Goal: Information Seeking & Learning: Learn about a topic

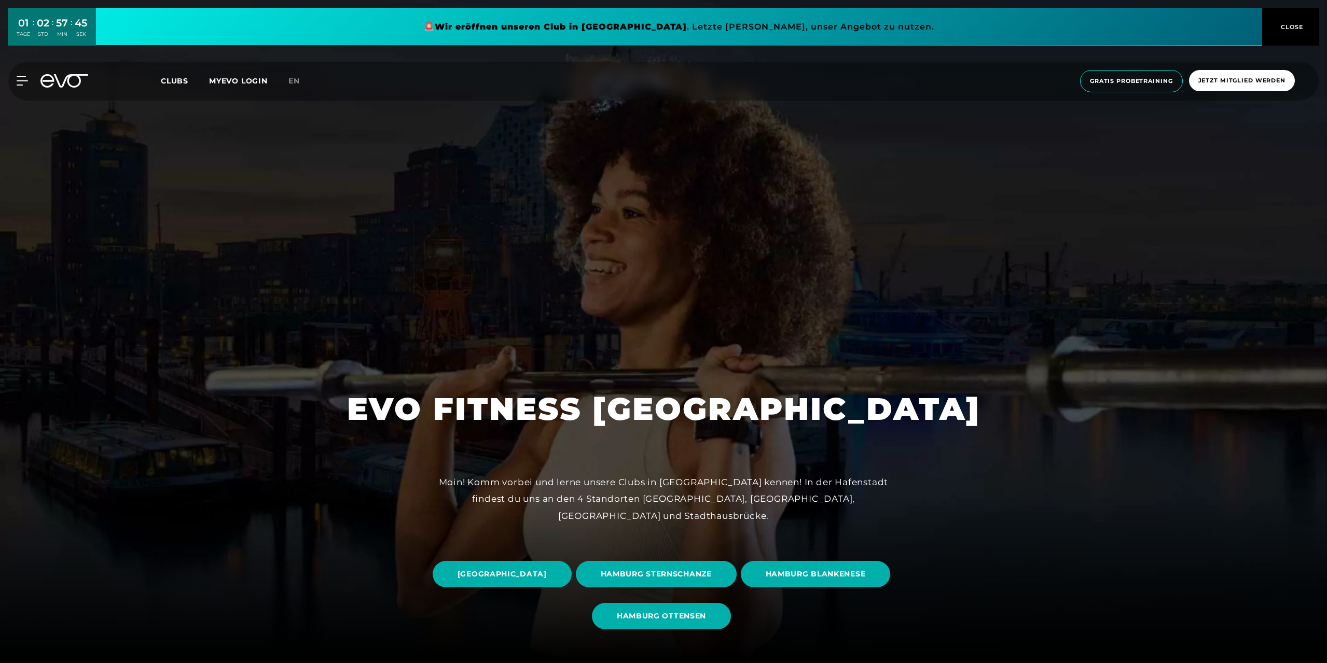
click at [706, 611] on span "HAMBURG OTTENSEN" at bounding box center [661, 616] width 89 height 11
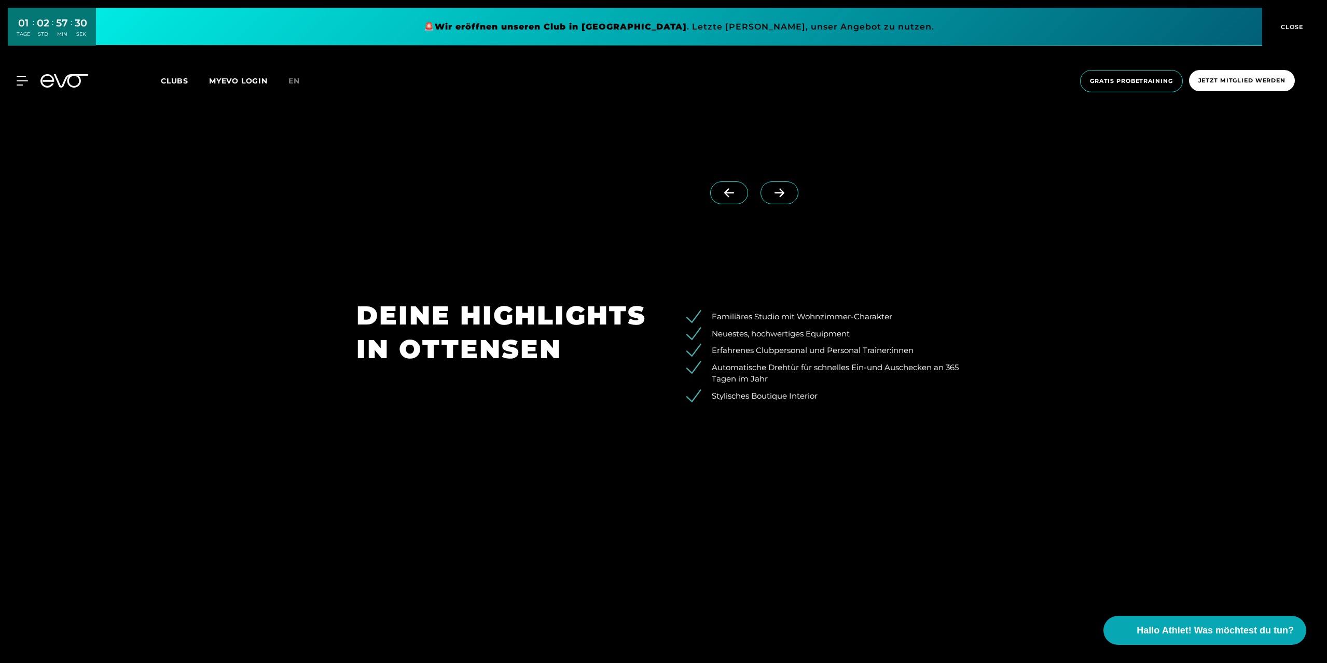
scroll to position [1556, 0]
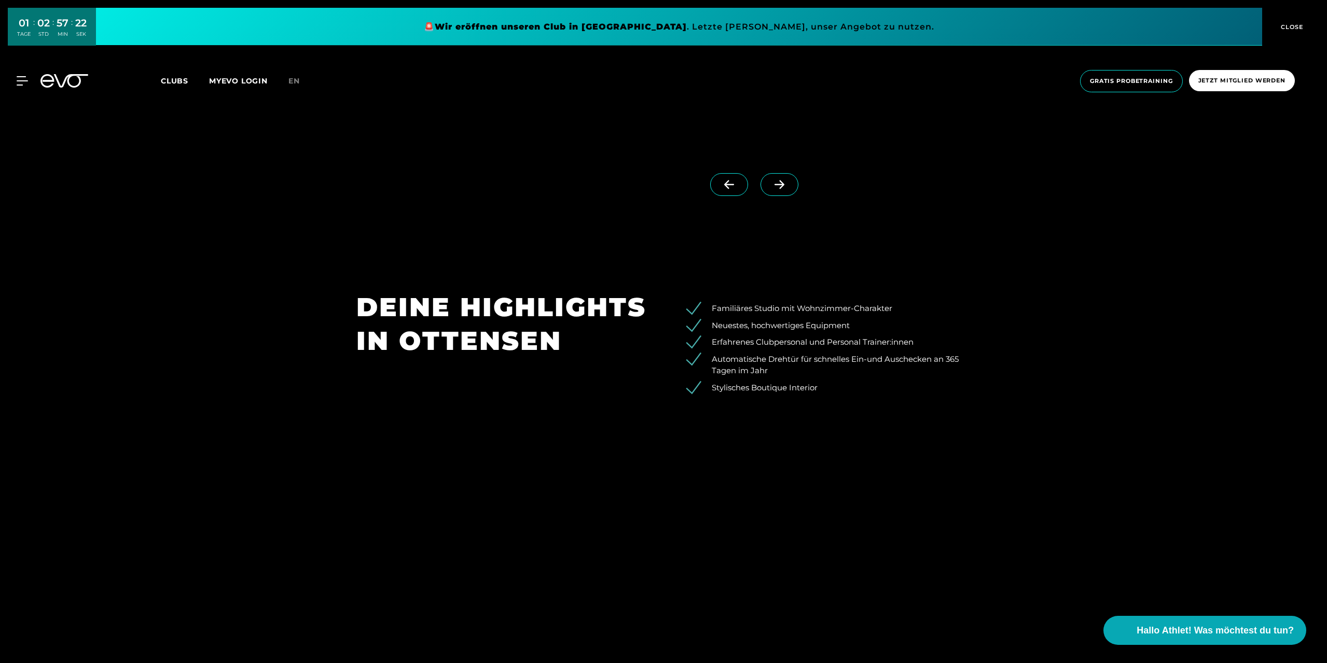
click at [768, 191] on span at bounding box center [779, 184] width 38 height 23
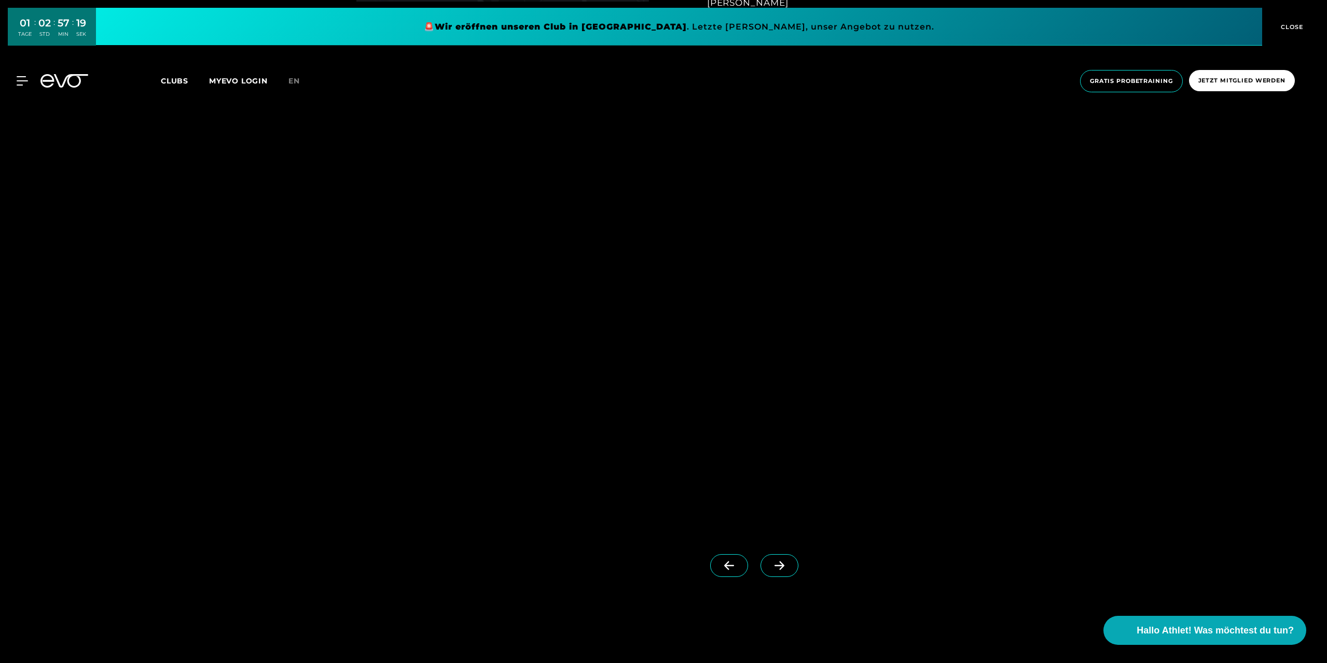
scroll to position [1193, 0]
click at [770, 547] on icon at bounding box center [779, 547] width 18 height 9
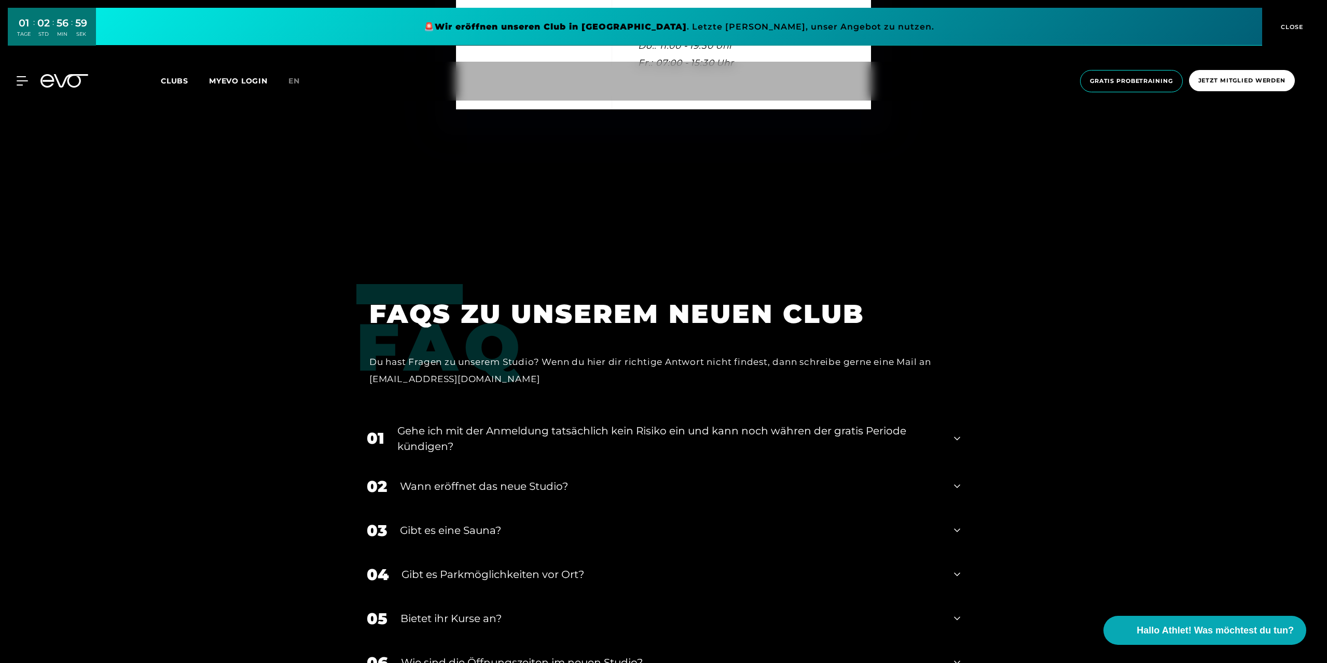
scroll to position [4046, 0]
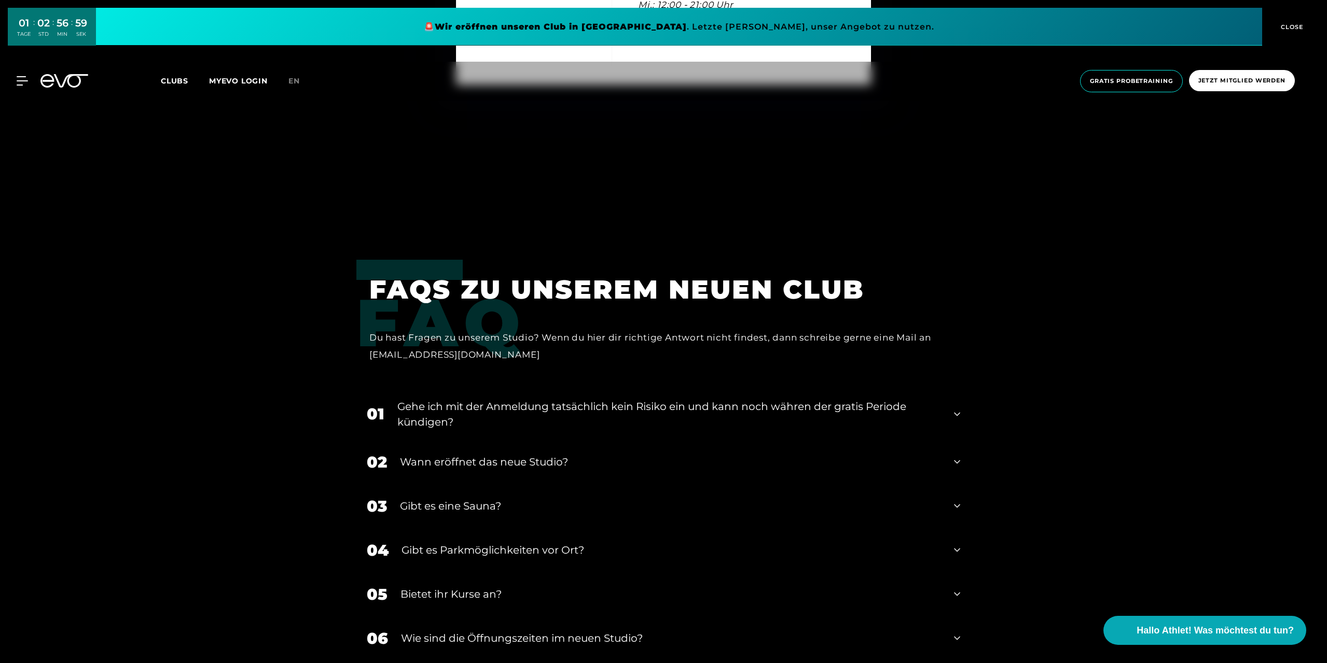
click at [562, 459] on div "Wann eröffnet das neue Studio?" at bounding box center [670, 462] width 541 height 16
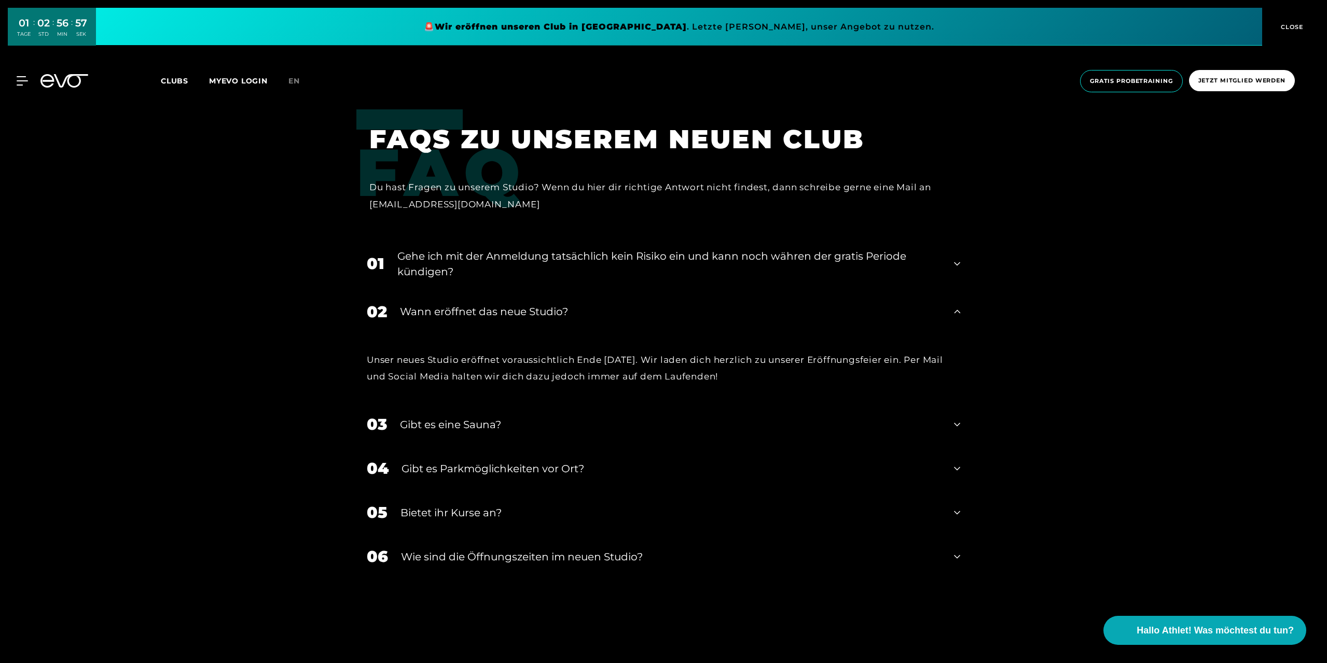
scroll to position [4202, 0]
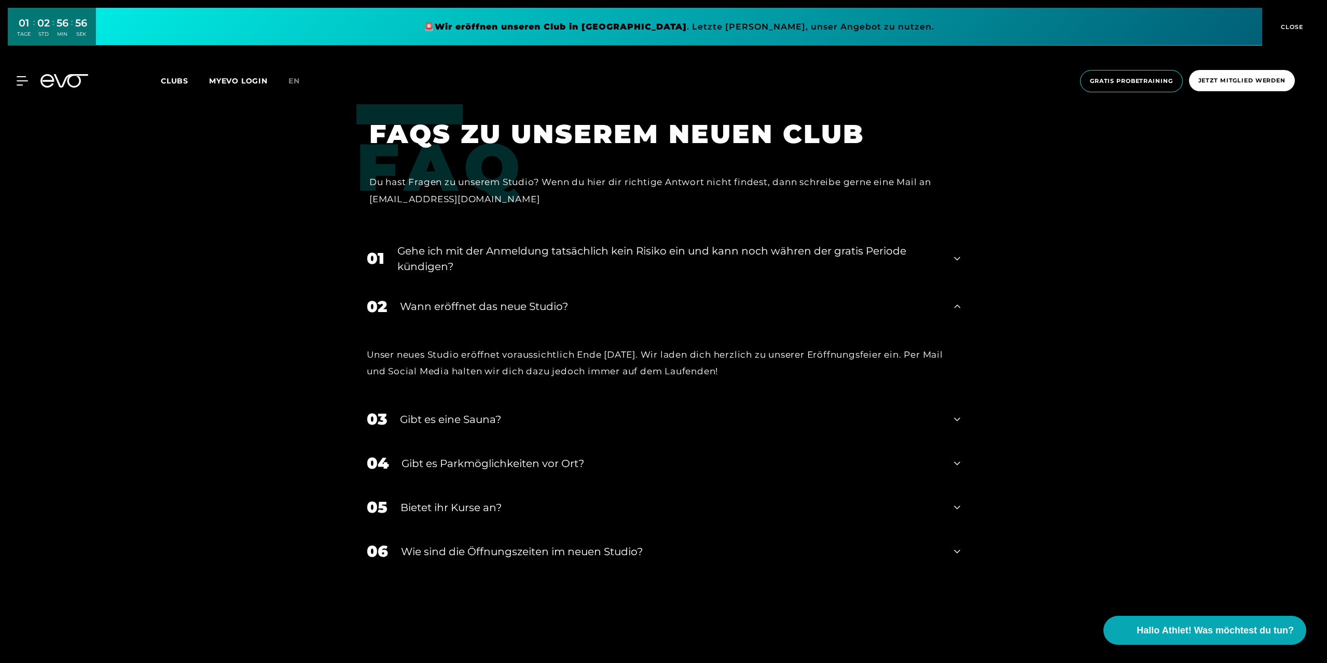
click at [516, 426] on div "Gibt es eine Sauna?" at bounding box center [670, 420] width 541 height 16
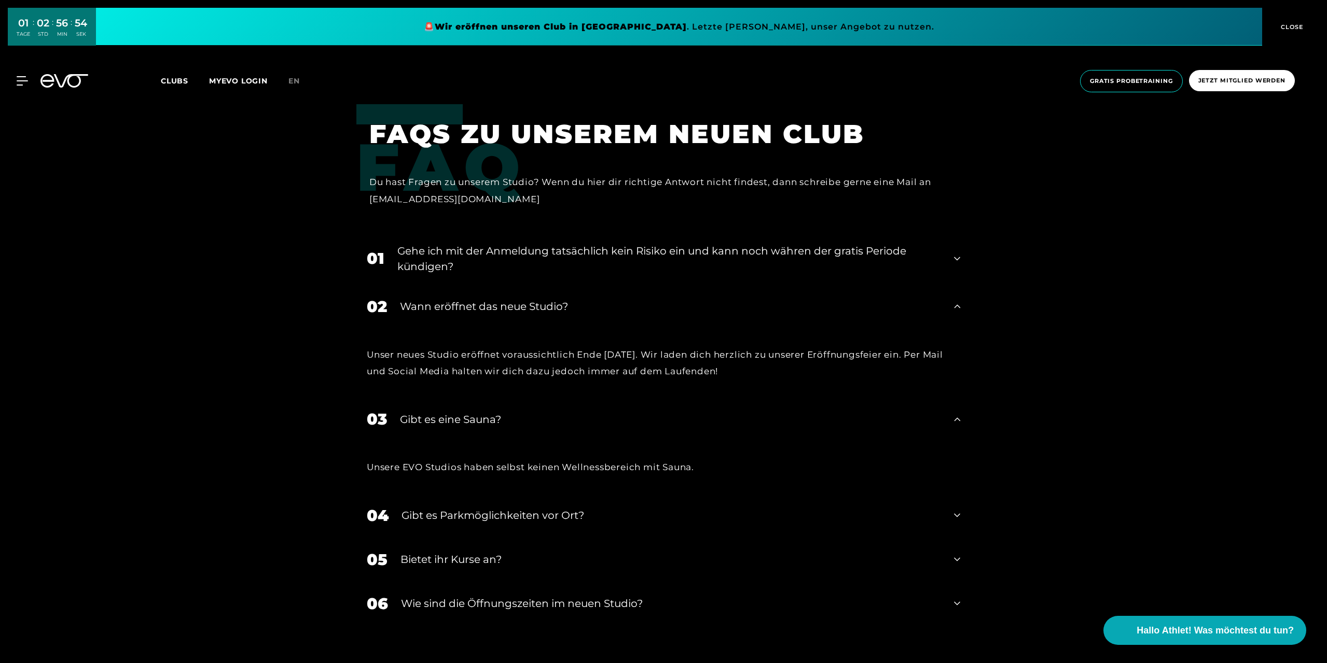
click at [533, 527] on div "04 Gibt es Parkmöglichkeiten vor Ort?" at bounding box center [663, 516] width 614 height 44
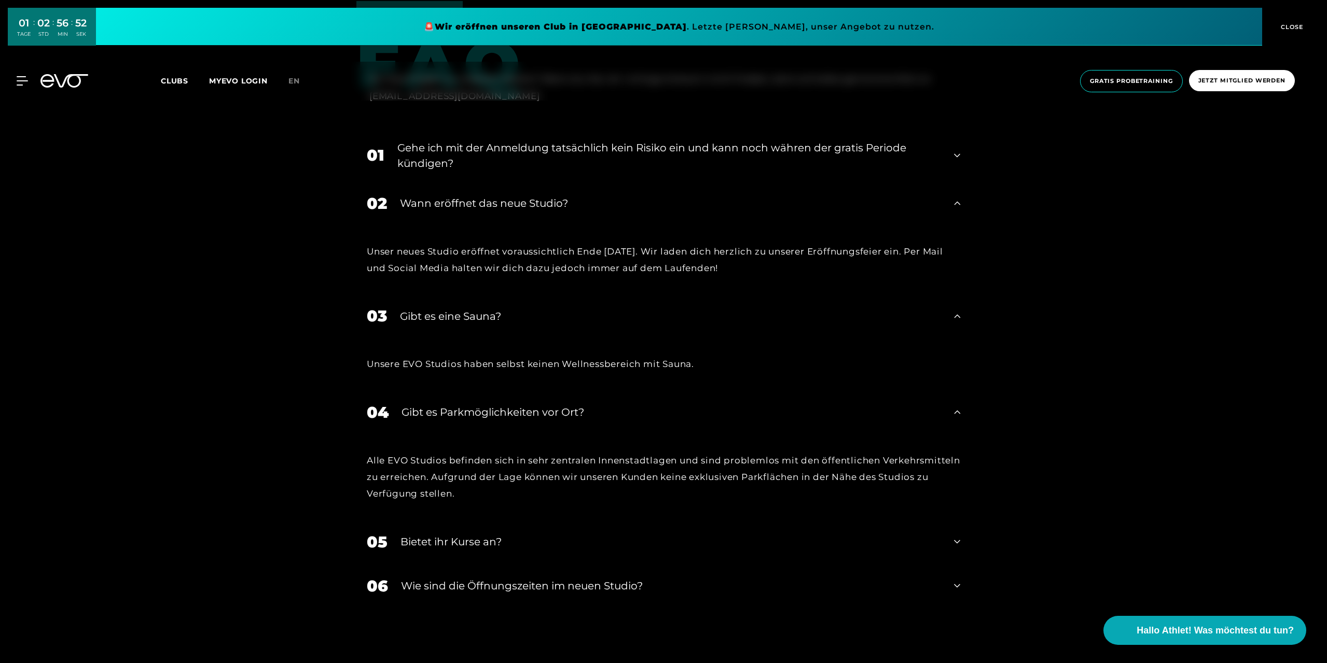
scroll to position [4358, 0]
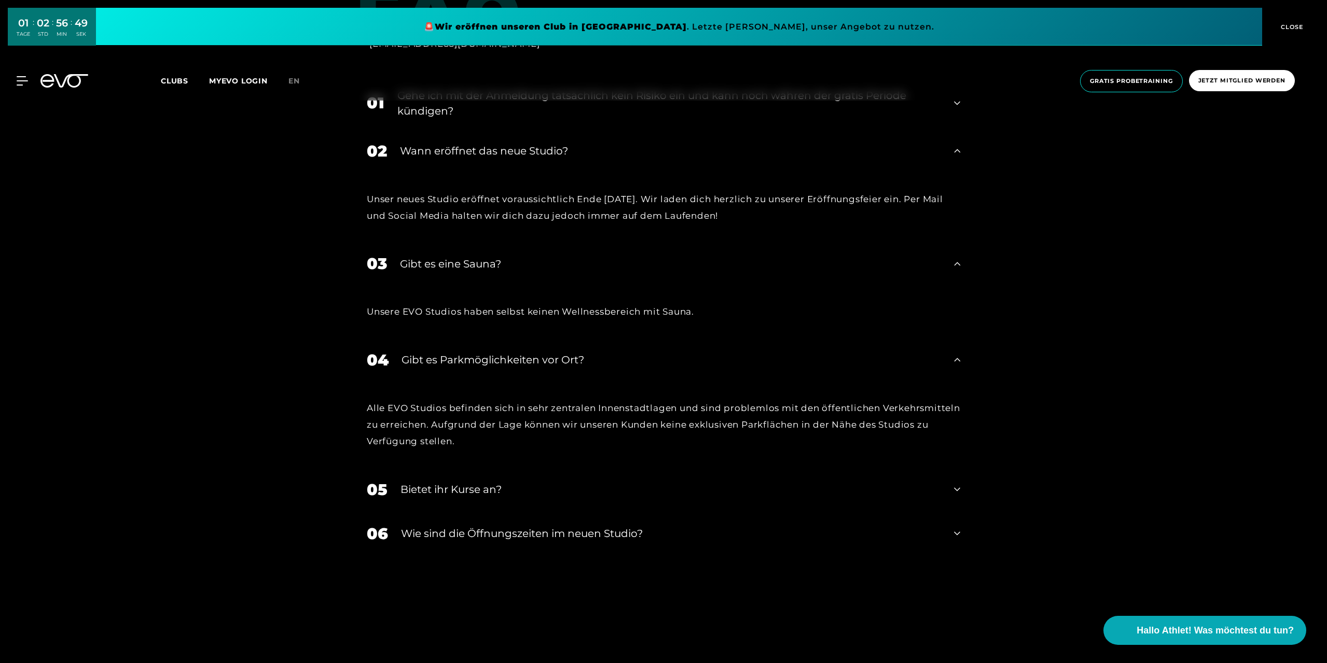
click at [487, 493] on div "Bietet ihr Kurse an?" at bounding box center [670, 490] width 541 height 16
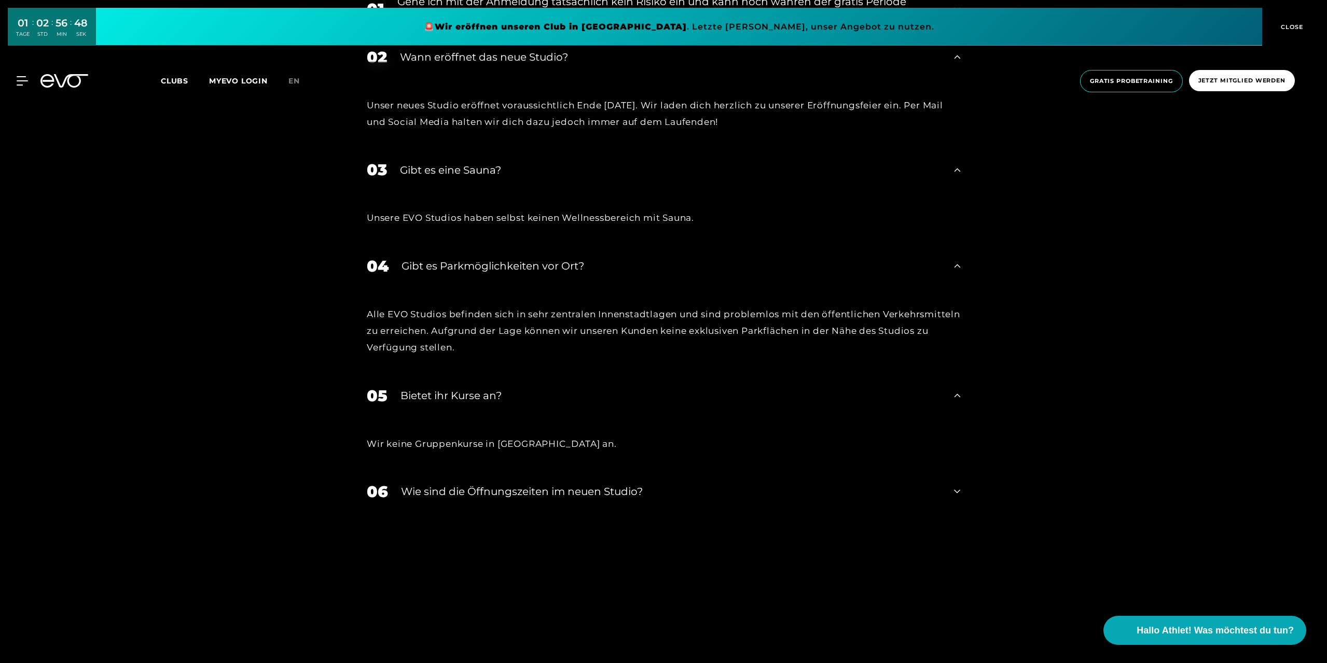
scroll to position [4461, 0]
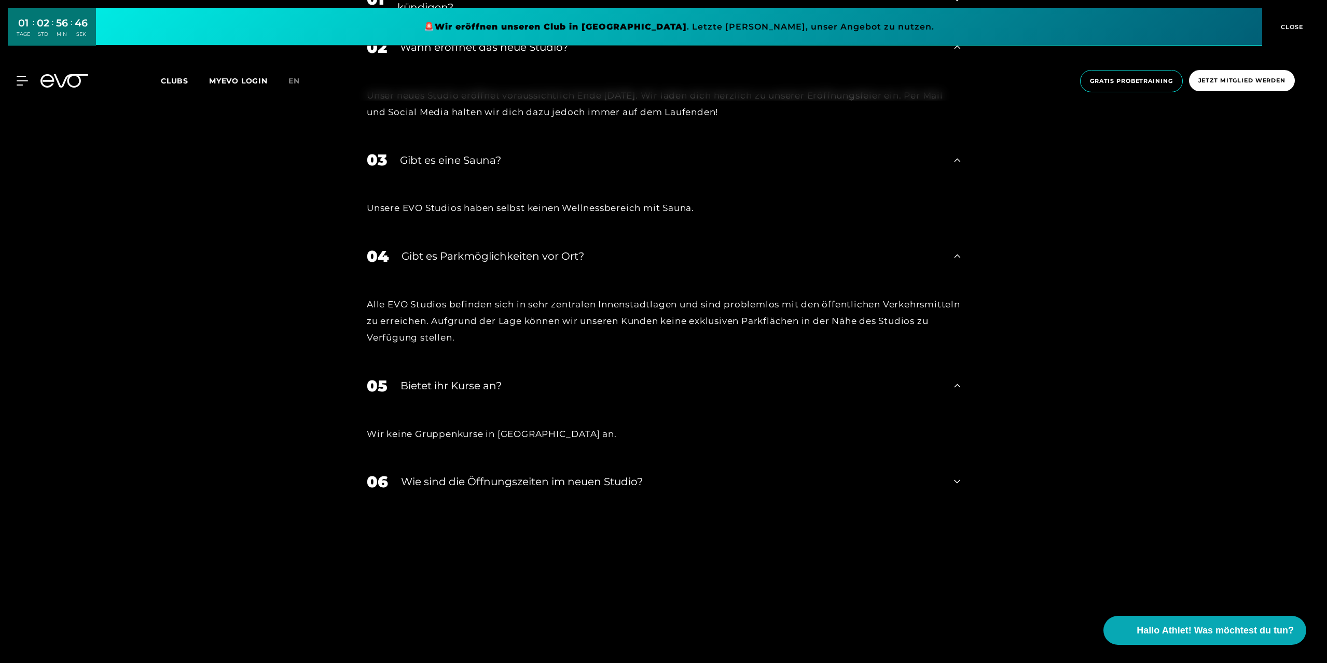
click at [533, 481] on div "​Wie sind die Öffnungszeiten im neuen Studio?" at bounding box center [671, 482] width 540 height 16
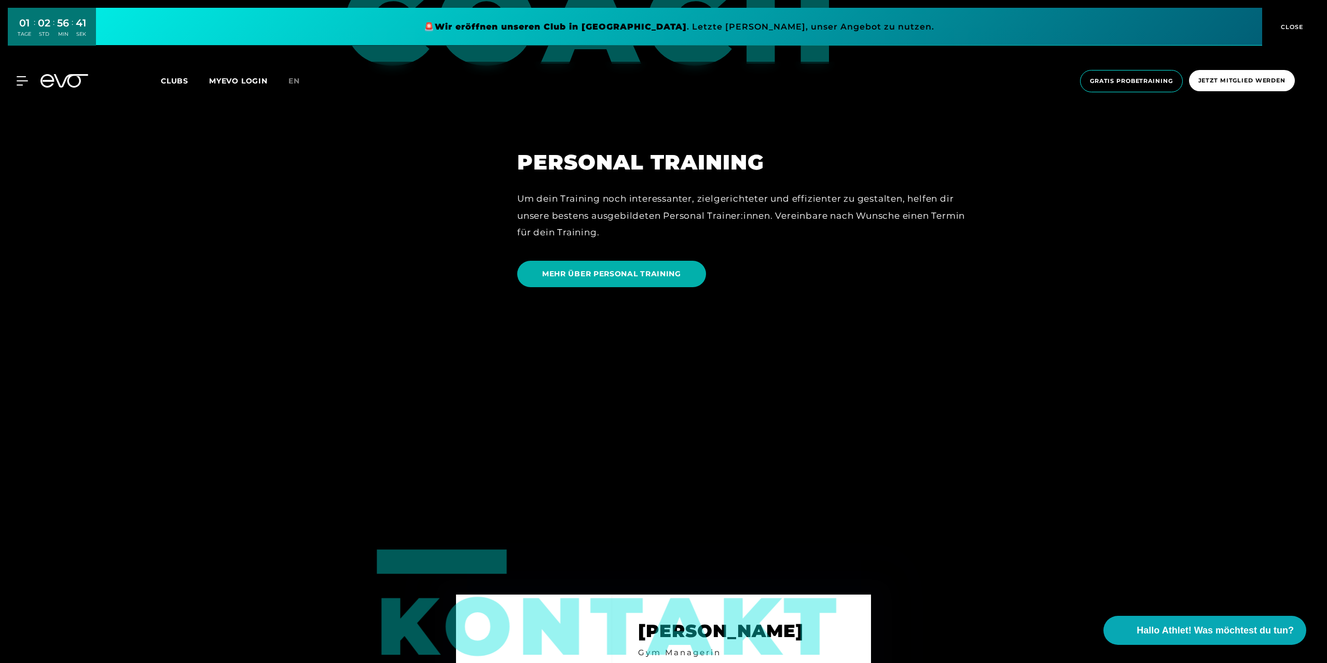
scroll to position [3113, 0]
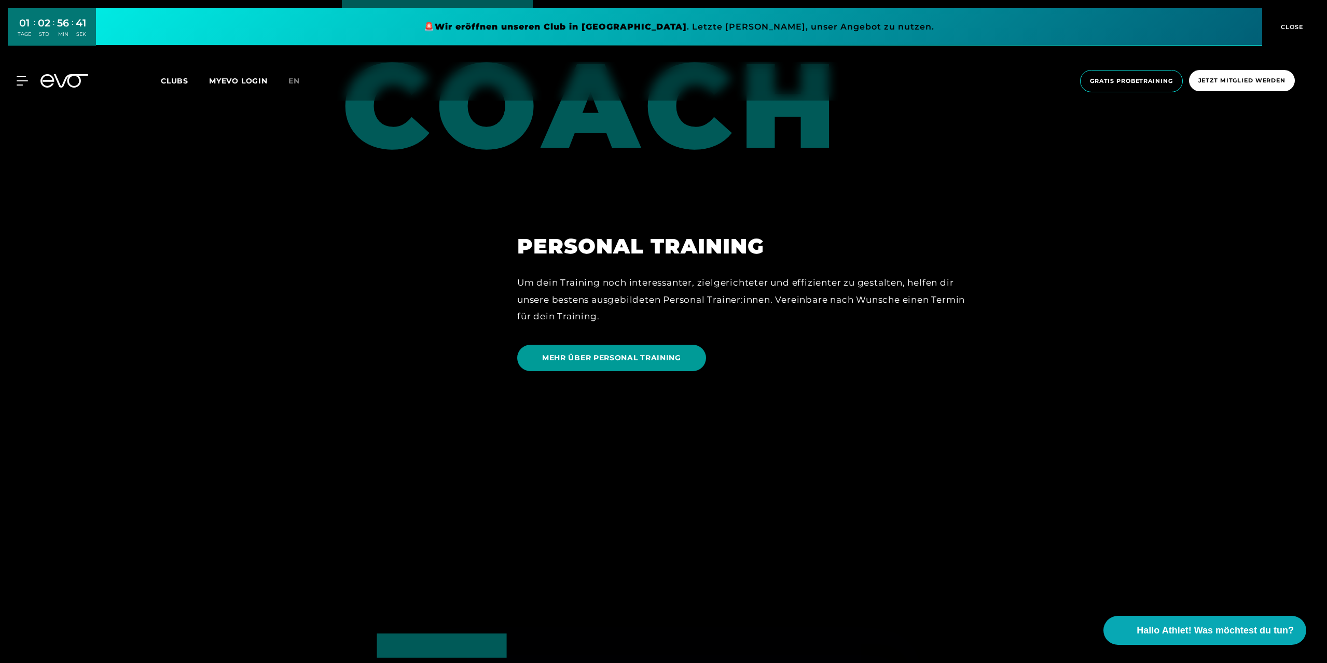
click at [585, 363] on span "MEHR ÜBER PERSONAL TRAINING" at bounding box center [611, 358] width 139 height 11
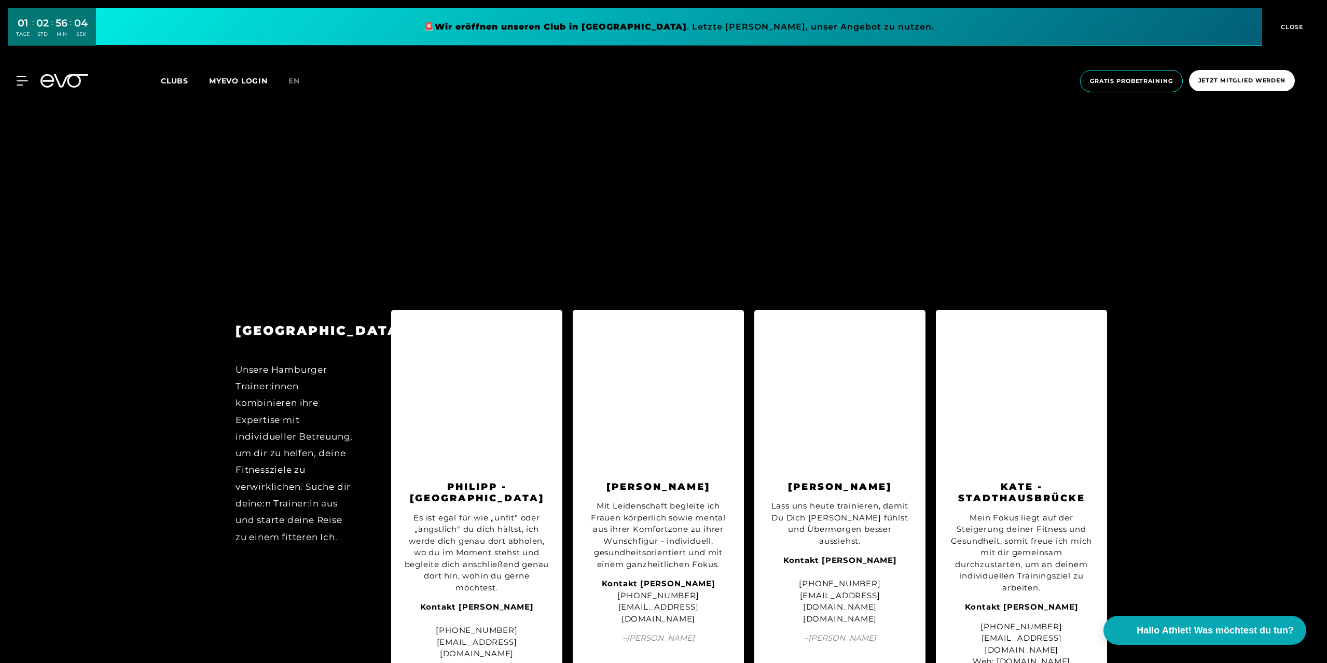
scroll to position [2386, 0]
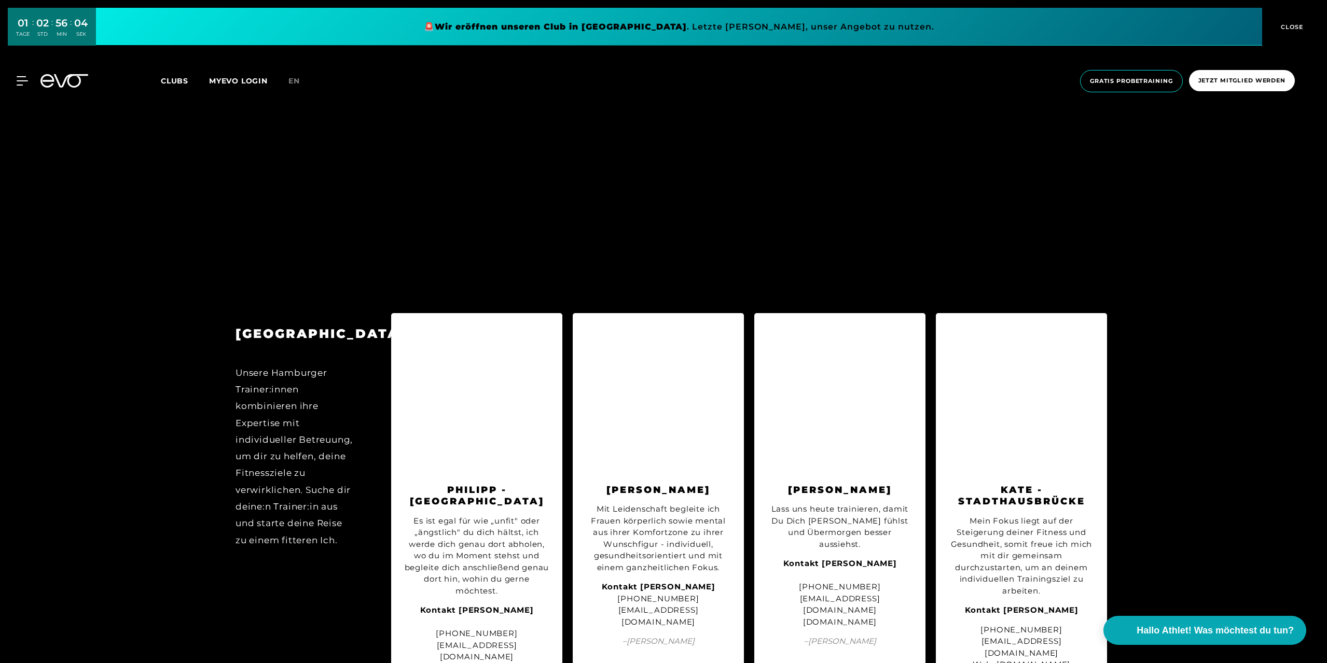
click at [469, 400] on img at bounding box center [476, 401] width 145 height 145
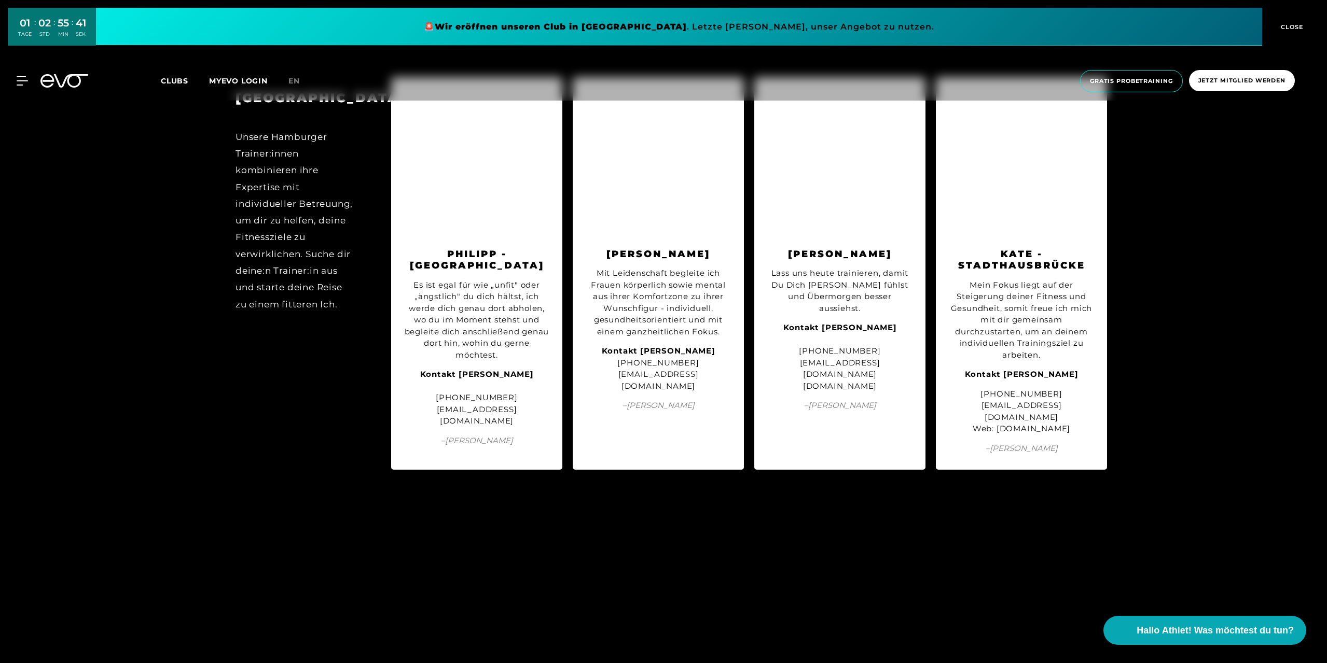
scroll to position [2397, 0]
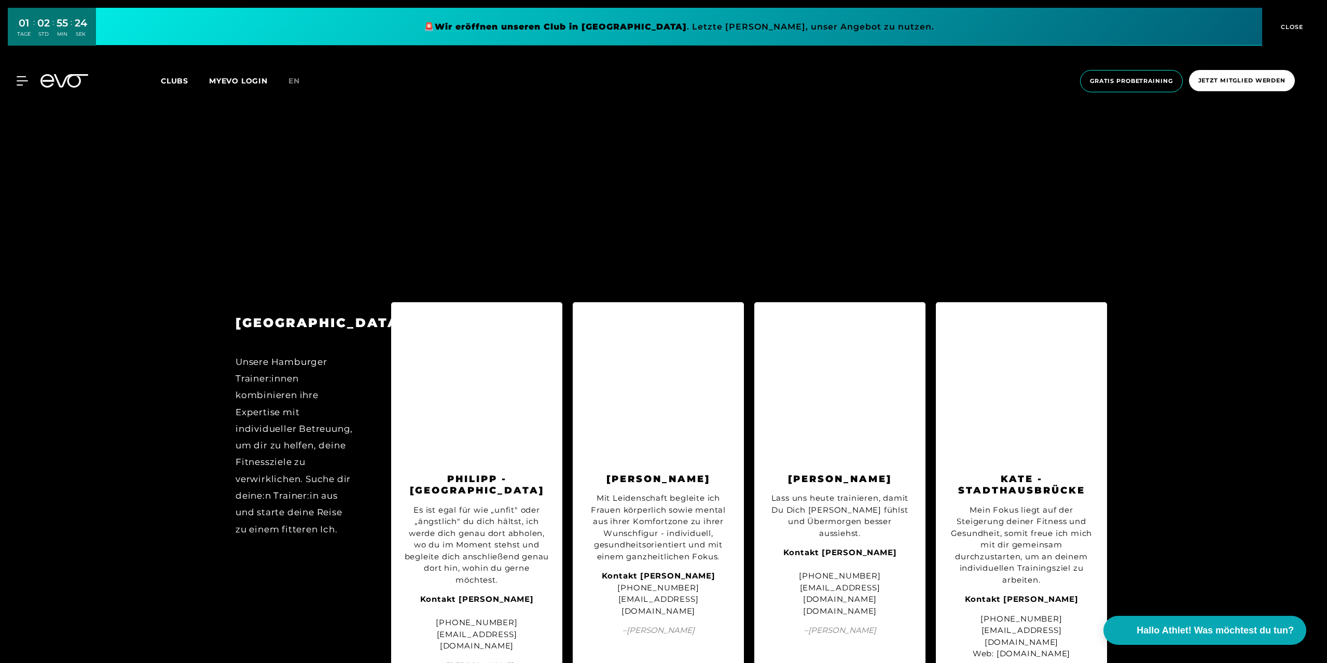
drag, startPoint x: 980, startPoint y: 611, endPoint x: 1101, endPoint y: 611, distance: 120.9
click at [1101, 611] on div "[PERSON_NAME] - STADTHAUSBRÜCKE Mein Fokus liegt auf der Steigerung deiner Fitn…" at bounding box center [1021, 498] width 171 height 393
copy div "[DOMAIN_NAME]"
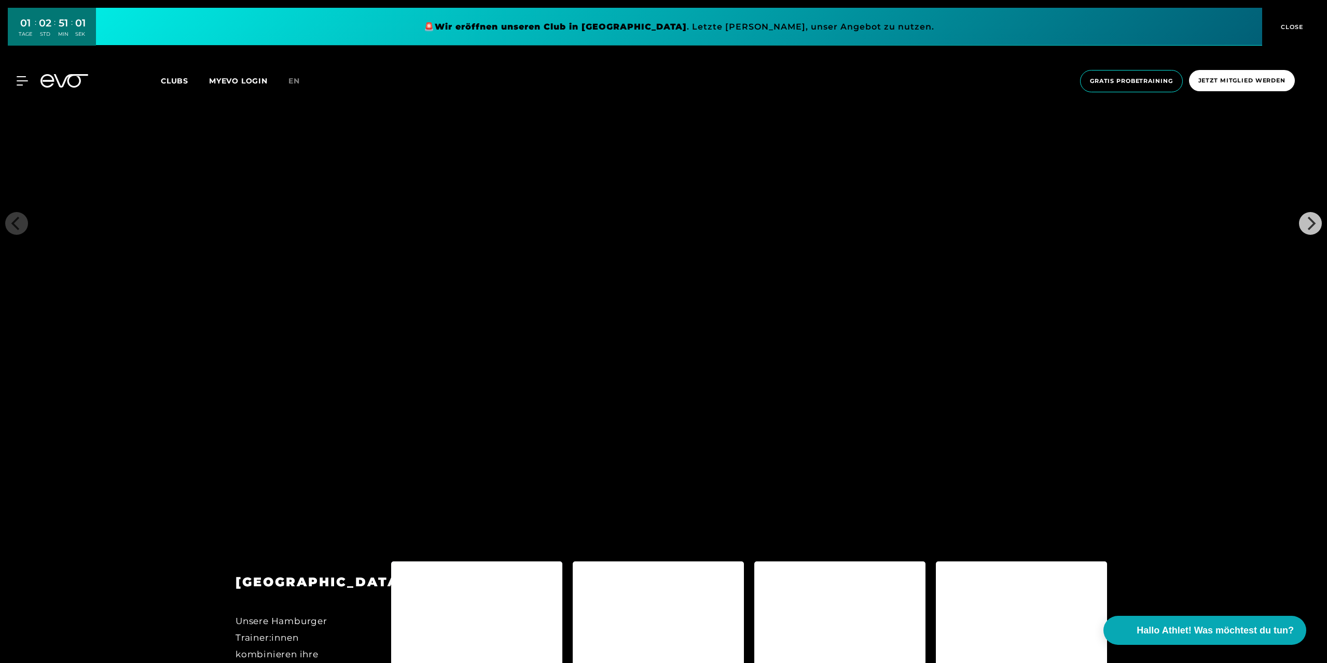
click at [162, 83] on span "Clubs" at bounding box center [174, 80] width 27 height 9
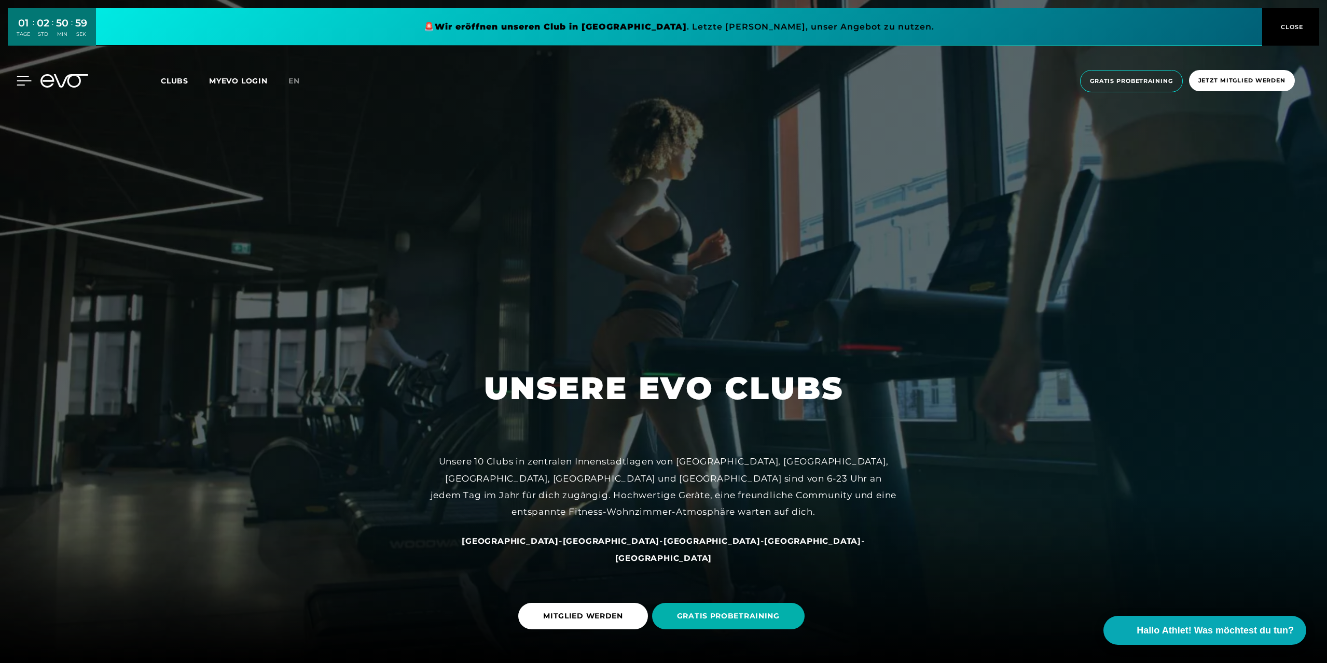
click at [19, 80] on icon at bounding box center [24, 80] width 15 height 9
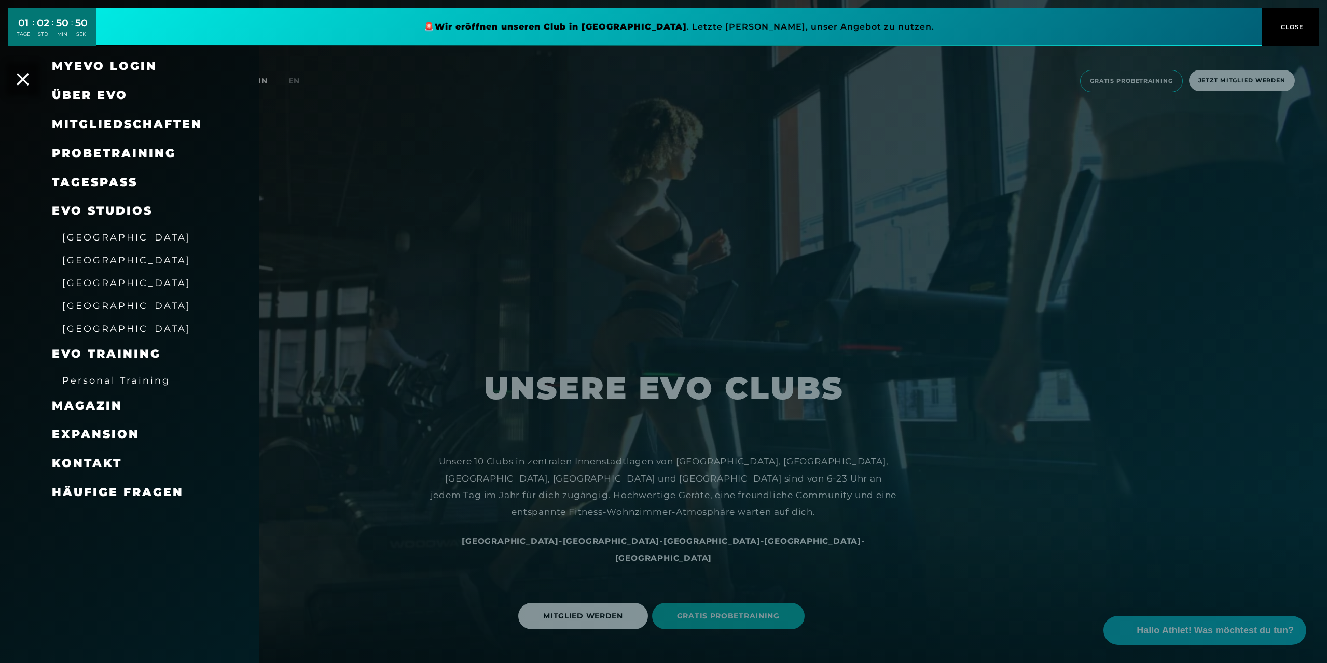
click at [86, 280] on span "[GEOGRAPHIC_DATA]" at bounding box center [126, 283] width 129 height 11
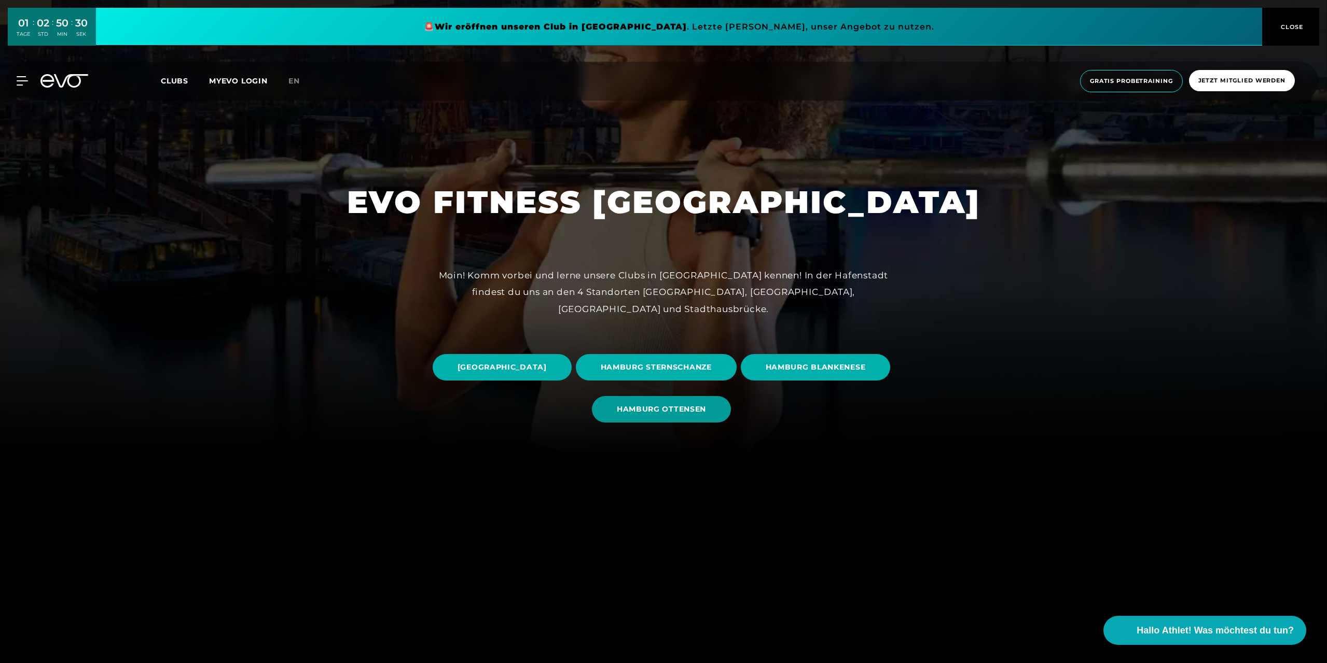
scroll to position [208, 0]
click at [731, 403] on span "HAMBURG OTTENSEN" at bounding box center [661, 409] width 139 height 26
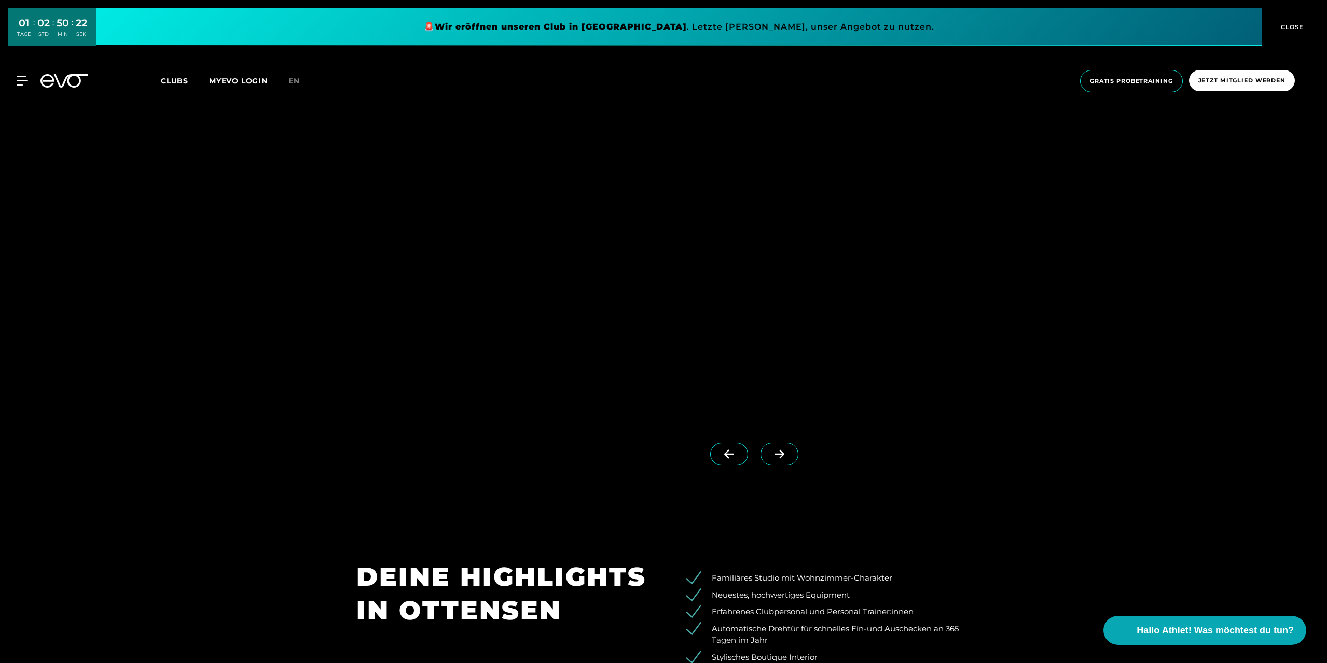
scroll to position [1297, 0]
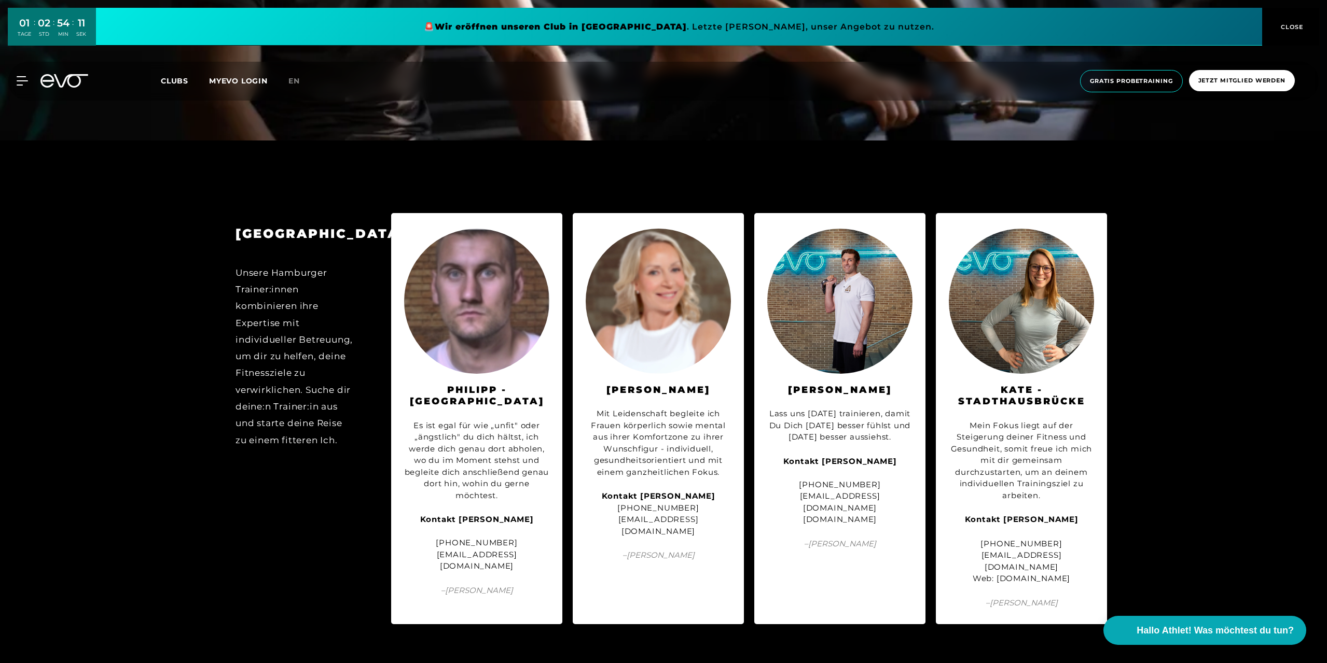
scroll to position [2542, 0]
